Goal: Transaction & Acquisition: Purchase product/service

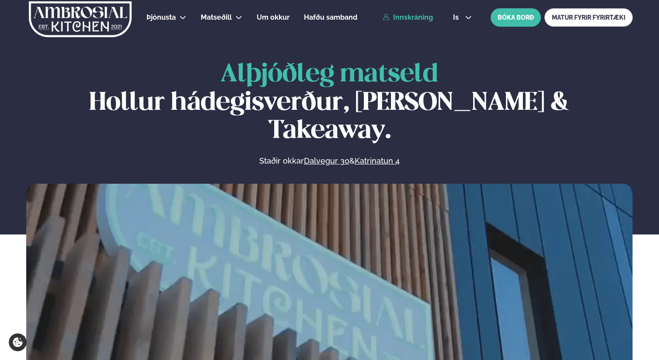
click at [410, 20] on link "Innskráning" at bounding box center [408, 18] width 50 height 8
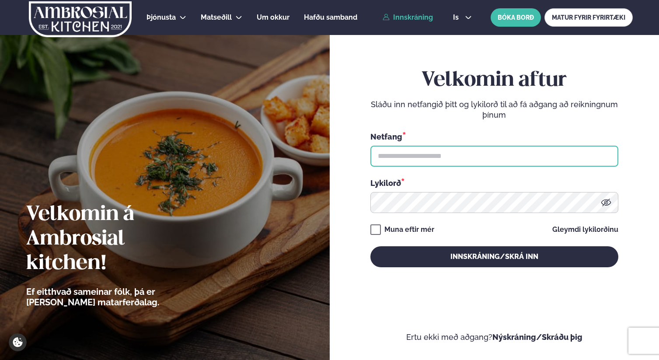
type input "**********"
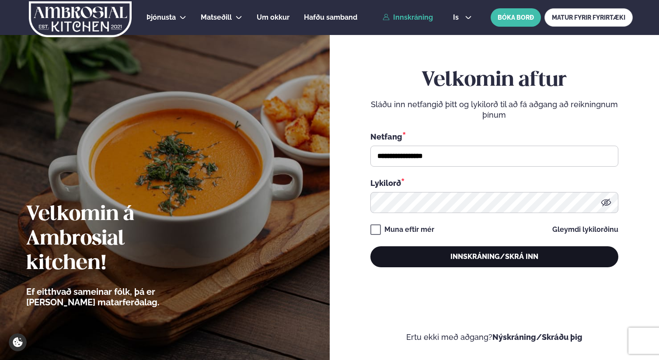
click at [442, 254] on button "Innskráning/Skrá inn" at bounding box center [495, 256] width 248 height 21
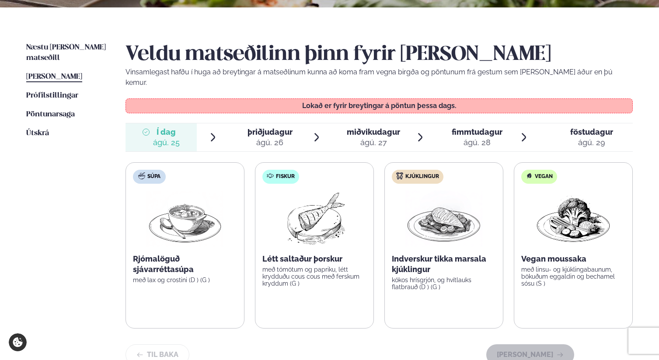
scroll to position [163, 0]
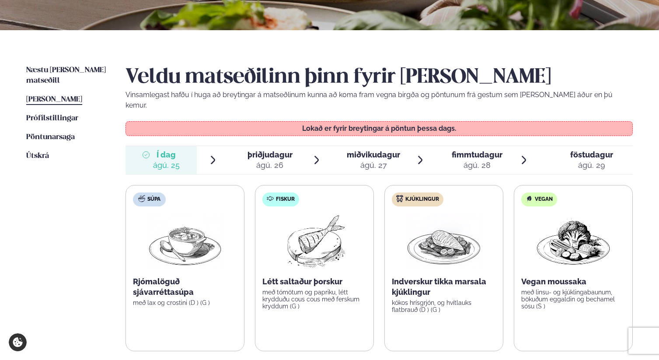
click at [269, 150] on div "þriðjudagur þri." at bounding box center [270, 155] width 45 height 10
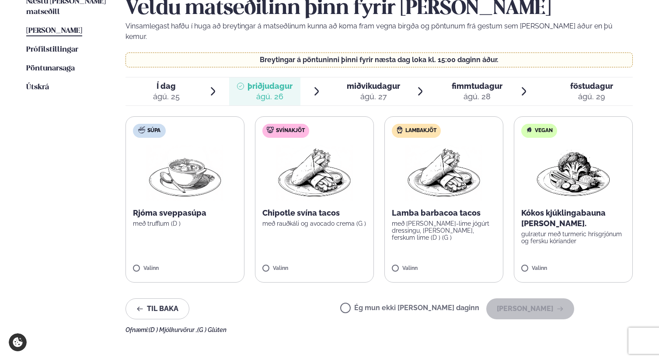
scroll to position [286, 0]
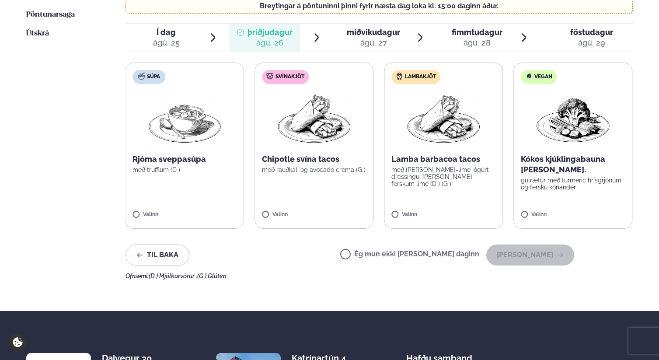
click at [338, 177] on label "Svínakjöt Chipotle svína tacos með rauðkáli og avocado crema (G ) Valinn" at bounding box center [314, 146] width 119 height 166
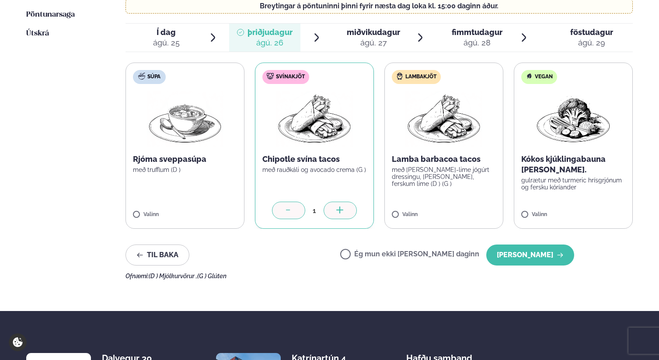
click at [282, 172] on label "Svínakjöt Chipotle svína tacos með rauðkáli og avocado crema (G ) 1" at bounding box center [314, 146] width 119 height 166
click at [425, 171] on label "Lambakjöt Lamba barbacoa tacos með [PERSON_NAME]-lime jógúrt dressingu, [PERSON…" at bounding box center [444, 146] width 119 height 166
click at [282, 202] on div at bounding box center [288, 210] width 33 height 17
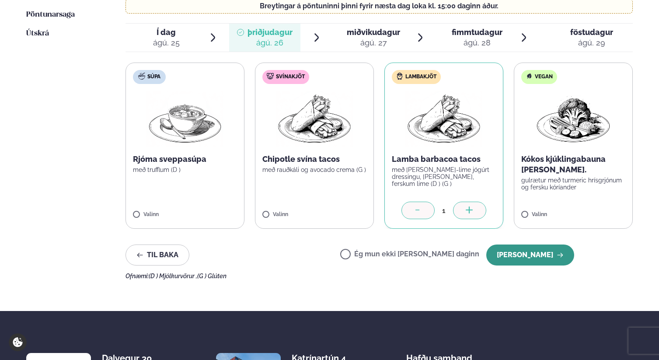
click at [554, 253] on button "[PERSON_NAME]" at bounding box center [530, 255] width 88 height 21
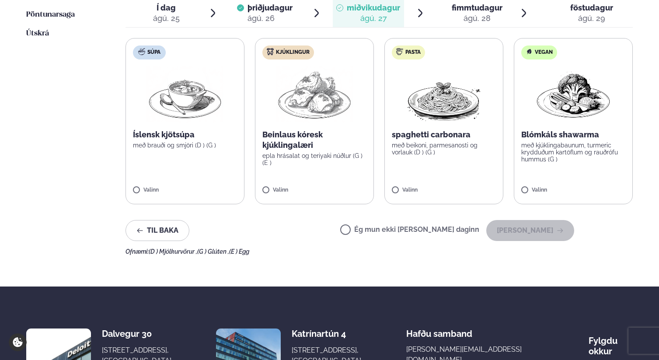
click at [381, 226] on label "Ég mun ekki [PERSON_NAME] daginn" at bounding box center [409, 230] width 139 height 9
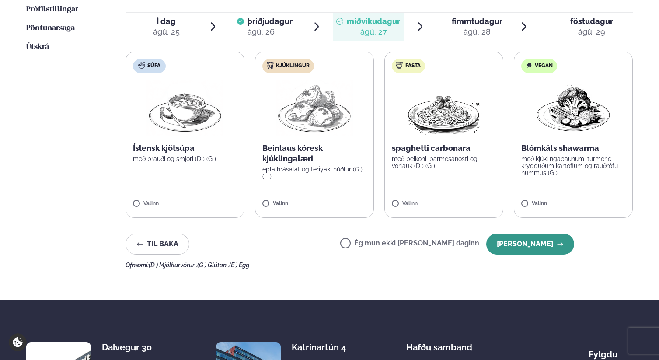
click at [538, 235] on button "[PERSON_NAME]" at bounding box center [530, 244] width 88 height 21
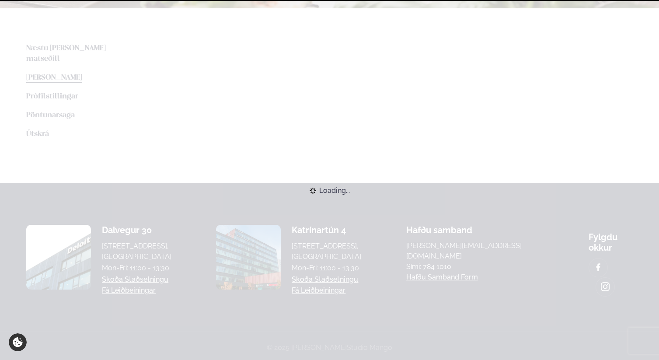
scroll to position [272, 0]
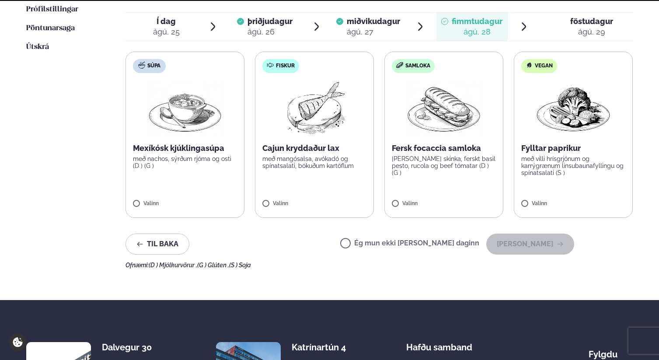
click at [447, 240] on label "Ég mun ekki [PERSON_NAME] daginn" at bounding box center [409, 244] width 139 height 9
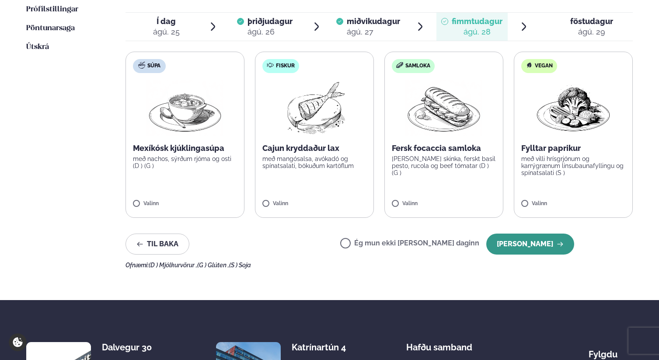
click at [573, 237] on button "[PERSON_NAME]" at bounding box center [530, 244] width 88 height 21
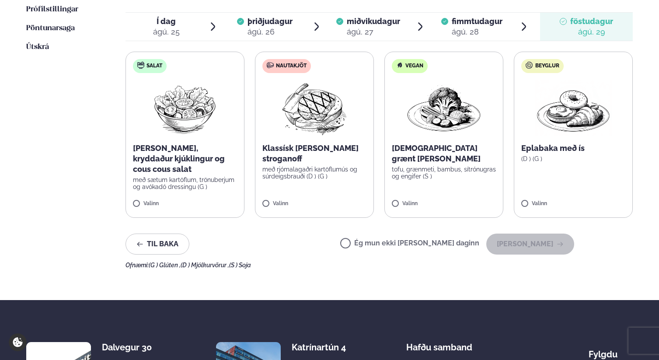
click at [465, 240] on label "Ég mun ekki [PERSON_NAME] daginn" at bounding box center [409, 244] width 139 height 9
click at [524, 234] on button "[PERSON_NAME]" at bounding box center [530, 244] width 88 height 21
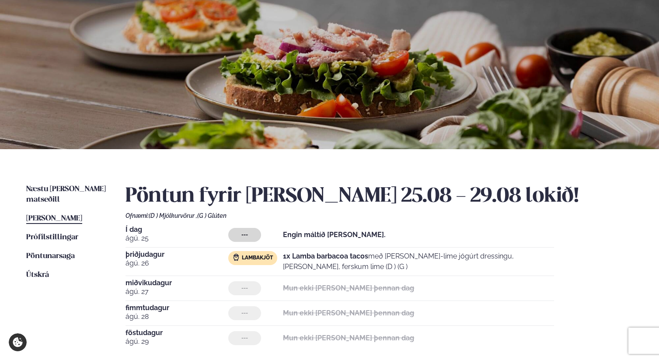
scroll to position [0, 0]
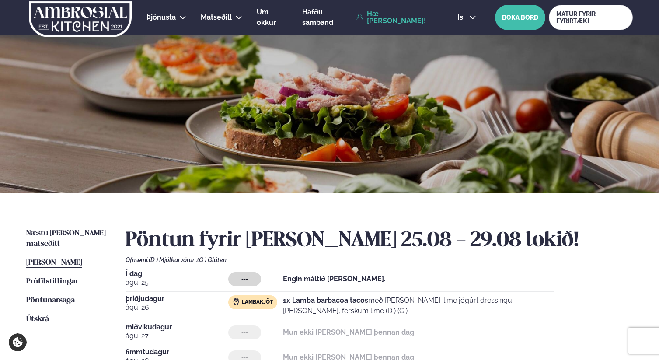
click at [87, 22] on img at bounding box center [80, 19] width 105 height 36
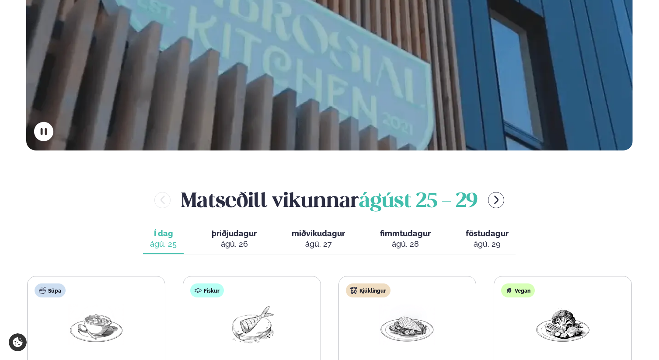
scroll to position [276, 0]
